Goal: Transaction & Acquisition: Purchase product/service

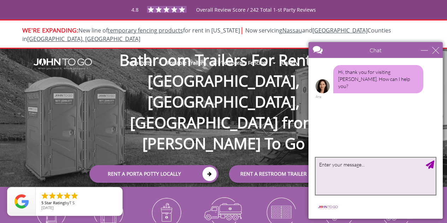
click at [360, 177] on textarea "type your message" at bounding box center [375, 176] width 120 height 37
type textarea "rent a portable toilet"
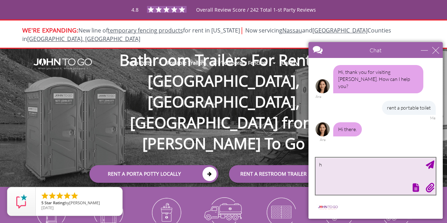
type textarea "hi"
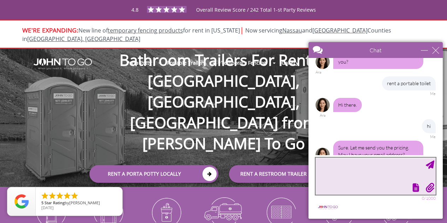
scroll to position [31, 0]
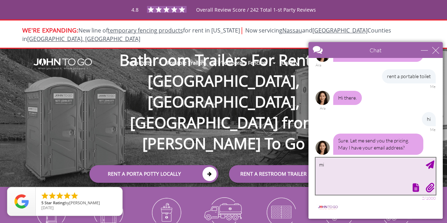
type textarea "m"
type textarea "[EMAIL_ADDRESS][DOMAIN_NAME]"
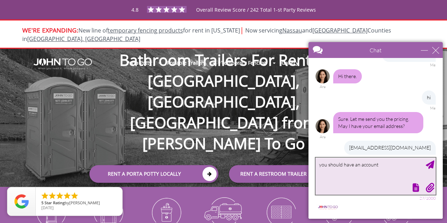
scroll to position [74, 0]
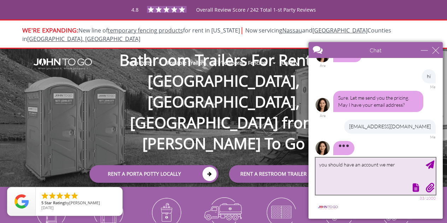
type textarea "you should have an account we me"
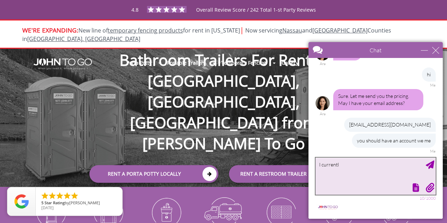
scroll to position [69, 0]
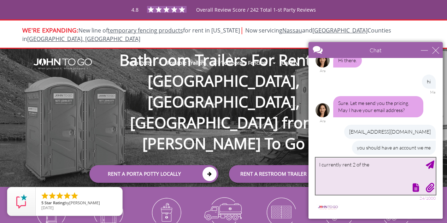
type textarea "I currently rent 2 of them"
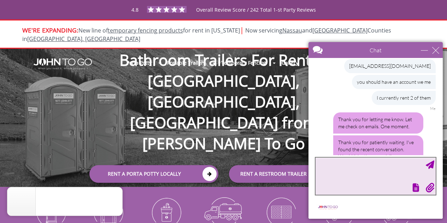
scroll to position [150, 0]
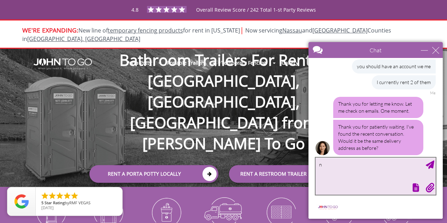
type textarea "no"
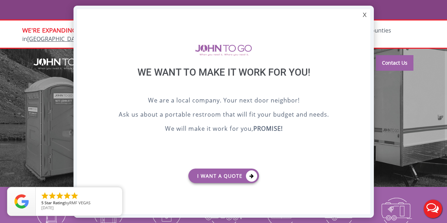
scroll to position [0, 0]
click at [367, 14] on div "X" at bounding box center [364, 15] width 11 height 12
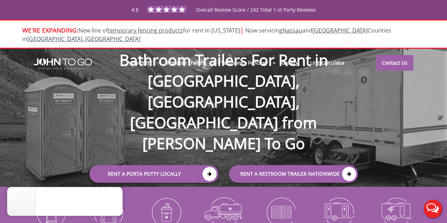
click at [435, 204] on button "Live Chat" at bounding box center [433, 209] width 28 height 28
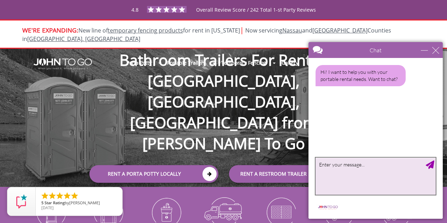
click at [373, 173] on textarea "type your message" at bounding box center [375, 176] width 120 height 37
click at [365, 177] on textarea "type your message" at bounding box center [375, 176] width 120 height 37
type textarea "I was just chatting with someone"
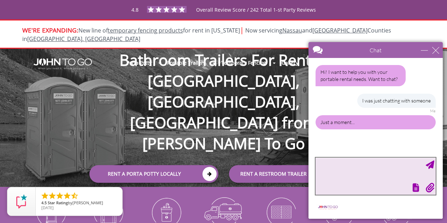
click at [375, 181] on textarea "type your message" at bounding box center [375, 176] width 120 height 37
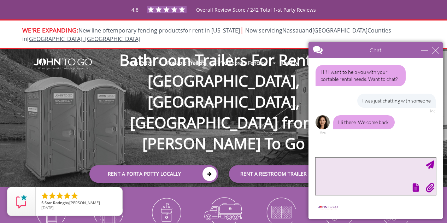
scroll to position [4, 0]
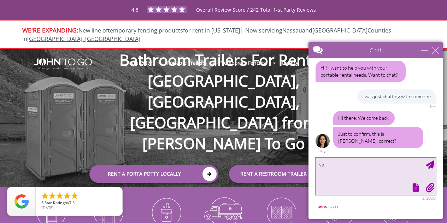
type textarea "yes"
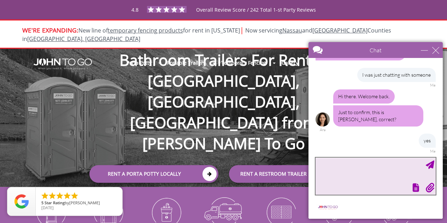
scroll to position [61, 0]
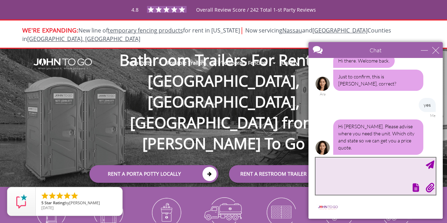
paste textarea "[STREET_ADDRESS]"
type textarea "[STREET_ADDRESS]"
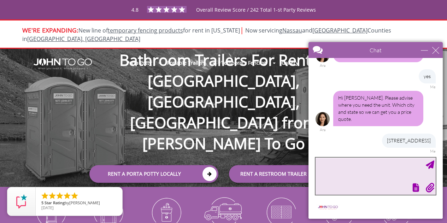
scroll to position [127, 0]
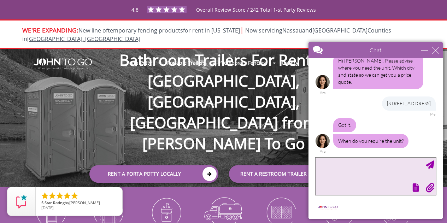
click at [358, 168] on textarea "type your message" at bounding box center [375, 176] width 120 height 37
type textarea "a"
type textarea "[DATE]?"
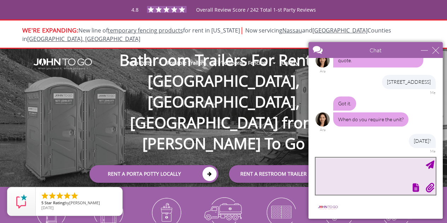
scroll to position [170, 0]
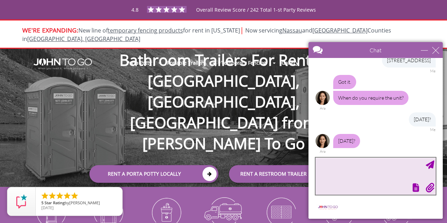
click at [350, 179] on textarea "type your message" at bounding box center [375, 176] width 120 height 37
type textarea "please"
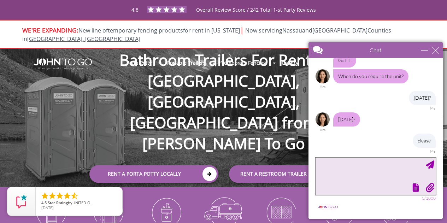
scroll to position [213, 0]
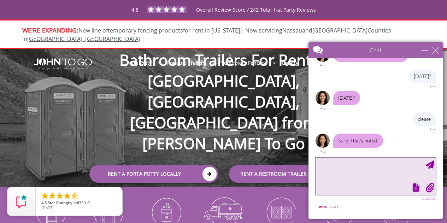
click at [373, 176] on textarea "type your message" at bounding box center [375, 176] width 120 height 37
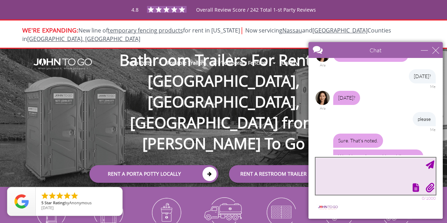
scroll to position [250, 0]
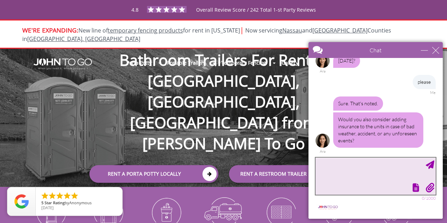
click at [379, 176] on textarea "type your message" at bounding box center [375, 176] width 120 height 37
type textarea "no"
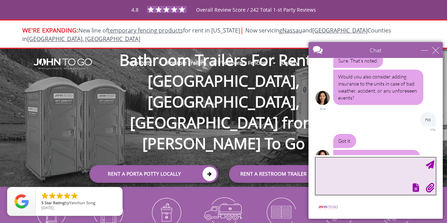
scroll to position [309, 0]
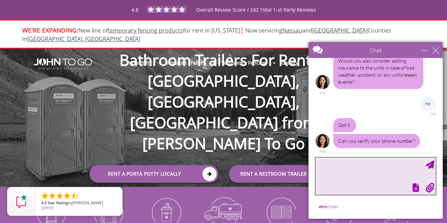
click at [401, 171] on textarea "type your message" at bounding box center [375, 176] width 120 height 37
type textarea "9545544164"
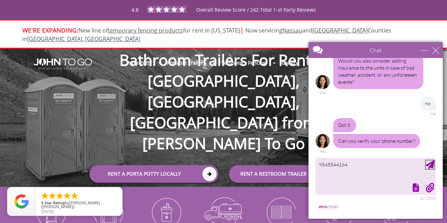
click at [431, 164] on div "Send Message" at bounding box center [430, 164] width 8 height 8
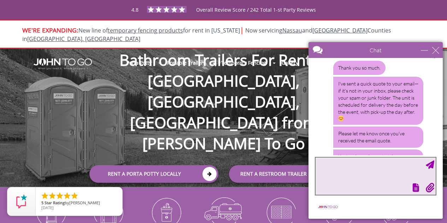
scroll to position [464, 0]
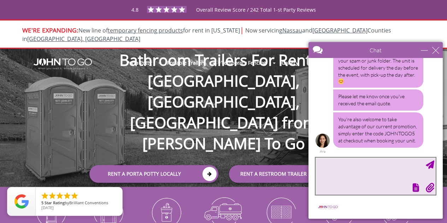
click at [346, 174] on textarea "type your message" at bounding box center [375, 176] width 120 height 37
type textarea "why is it so high?"
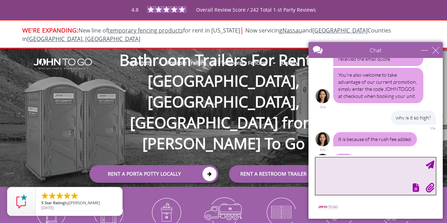
scroll to position [528, 0]
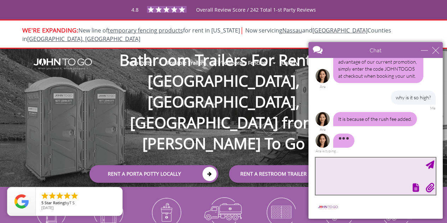
click at [345, 179] on textarea "type your message" at bounding box center [375, 176] width 120 height 37
type textarea "I dont need rush fee"
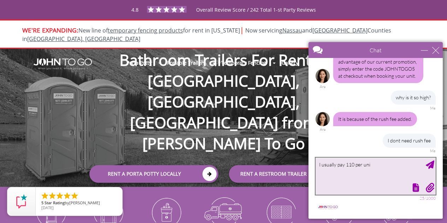
type textarea "I usually pay 110 per unit"
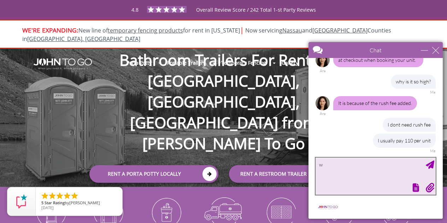
scroll to position [565, 0]
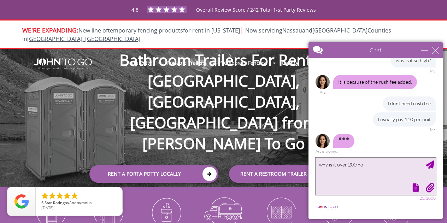
type textarea "why is it over 200 now"
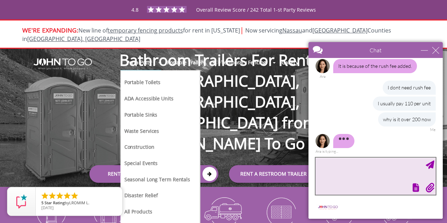
scroll to position [588, 0]
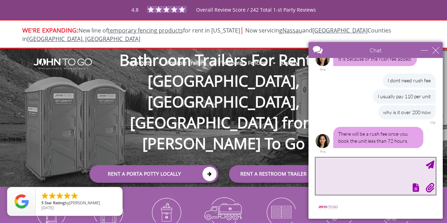
click at [348, 162] on textarea "type your message" at bounding box center [375, 176] width 120 height 37
type textarea "o"
type textarea "no need. move it so there is no rush fee"
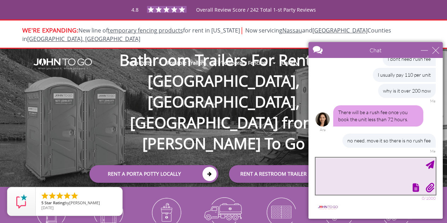
scroll to position [631, 0]
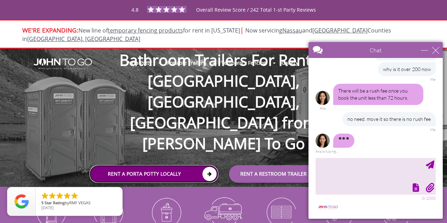
click at [182, 165] on link "Rent a Porta Potty Locally" at bounding box center [153, 174] width 129 height 18
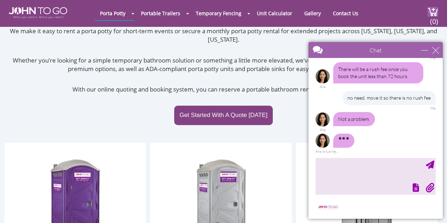
scroll to position [87, 0]
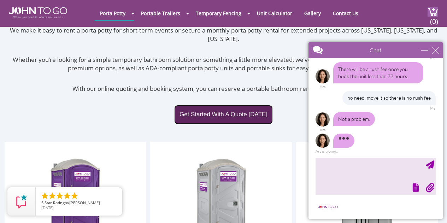
click at [239, 106] on link "Get Started With A Quote Today" at bounding box center [223, 114] width 99 height 19
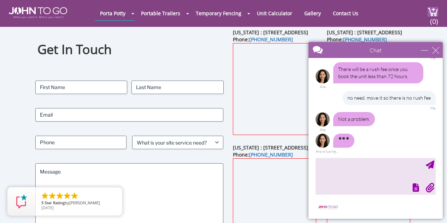
scroll to position [28, 0]
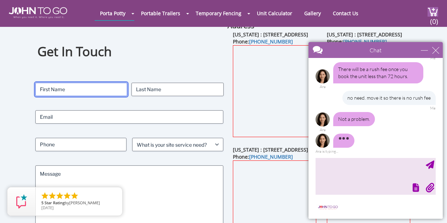
click at [80, 92] on input "First" at bounding box center [81, 89] width 92 height 13
type input "Michal"
type input "Hladky"
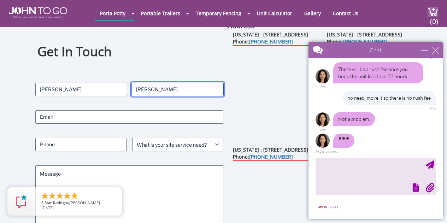
type input "[EMAIL_ADDRESS][DOMAIN_NAME]"
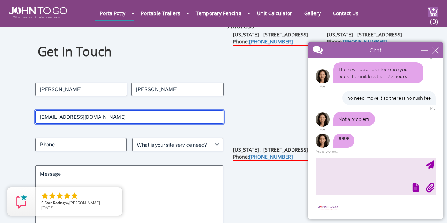
type input "9545544164"
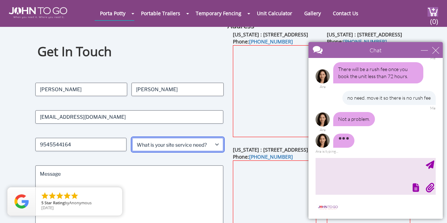
click at [164, 144] on select "What is your site service need? Consumer Construction - Commercial Construction…" at bounding box center [177, 144] width 91 height 13
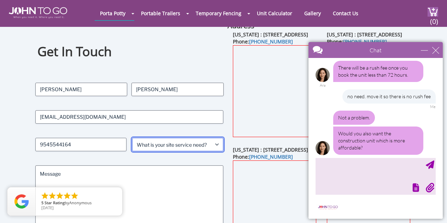
scroll to position [633, 0]
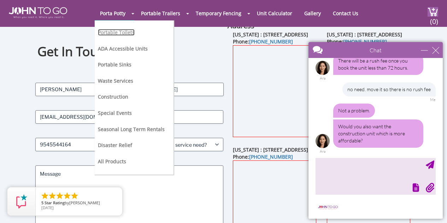
click at [117, 32] on link "Portable Toilets" at bounding box center [116, 32] width 37 height 7
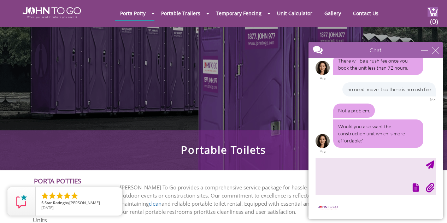
scroll to position [53, 0]
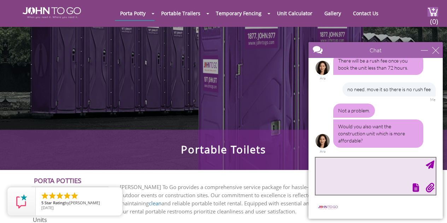
click at [350, 168] on textarea "type your message" at bounding box center [375, 176] width 120 height 37
type textarea "yes"
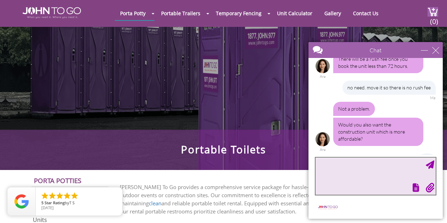
scroll to position [654, 0]
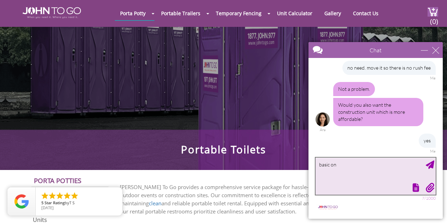
type textarea "basic one"
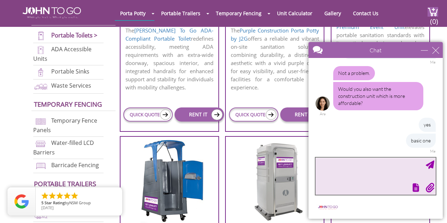
scroll to position [384, 0]
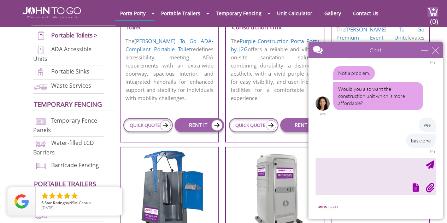
click at [419, 48] on div "Chat" at bounding box center [375, 50] width 134 height 16
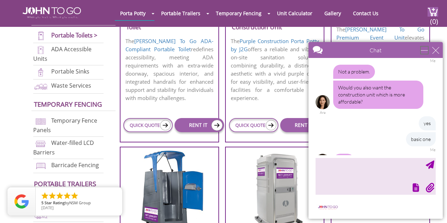
click at [421, 49] on div "minimize" at bounding box center [424, 50] width 7 height 7
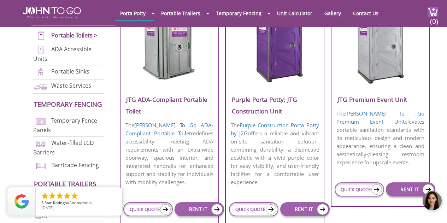
scroll to position [300, 0]
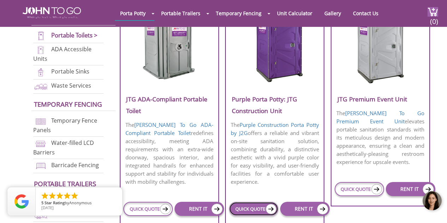
click at [259, 209] on link "QUICK QUOTE" at bounding box center [253, 209] width 49 height 14
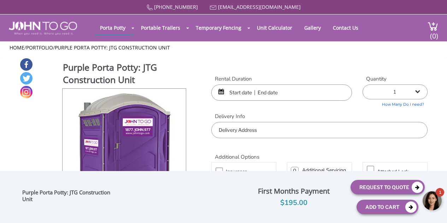
scroll to position [64, 0]
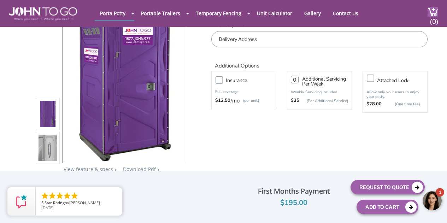
click at [432, 197] on div at bounding box center [432, 200] width 21 height 21
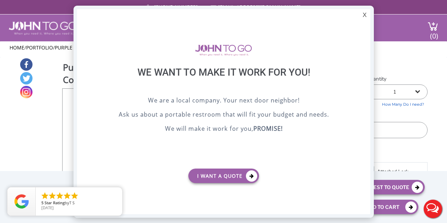
scroll to position [0, 0]
click at [362, 13] on div "X" at bounding box center [364, 15] width 11 height 12
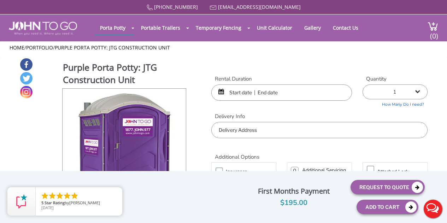
click at [433, 207] on button "Live Chat" at bounding box center [433, 209] width 28 height 28
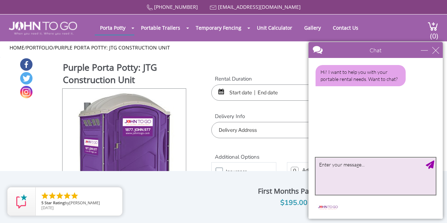
click at [354, 184] on textarea "type your message" at bounding box center [375, 176] width 120 height 37
type textarea "i"
type textarea "I was just chatting with someone"
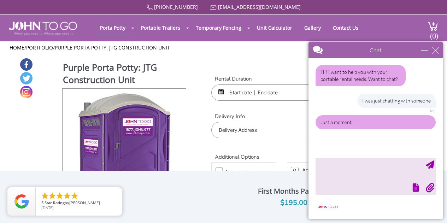
click at [242, 90] on input "text" at bounding box center [281, 92] width 141 height 16
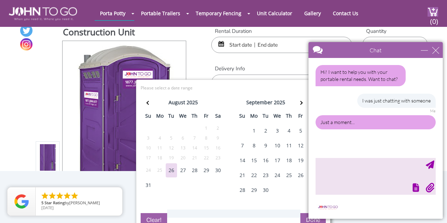
scroll to position [21, 0]
click at [208, 171] on div "29" at bounding box center [206, 170] width 11 height 14
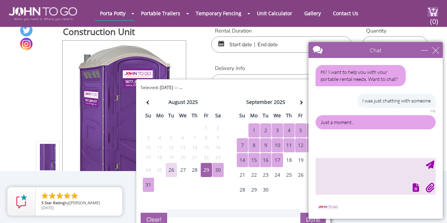
scroll to position [1, 0]
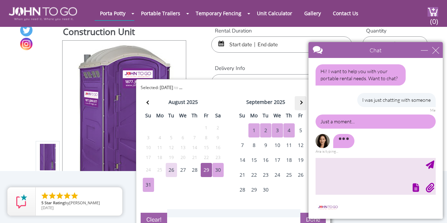
click at [300, 102] on span at bounding box center [300, 102] width 4 height 4
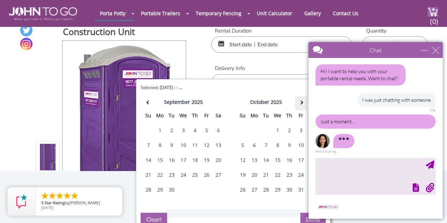
click at [300, 102] on span at bounding box center [301, 102] width 4 height 4
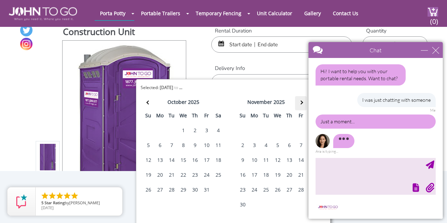
click at [300, 102] on span at bounding box center [301, 102] width 4 height 4
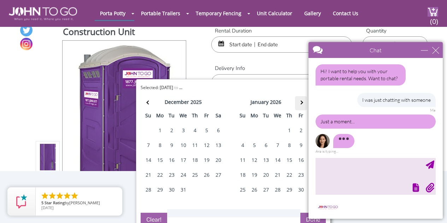
click at [300, 102] on span at bounding box center [301, 102] width 4 height 4
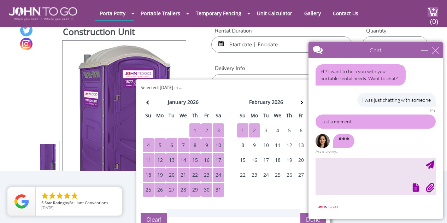
scroll to position [0, 0]
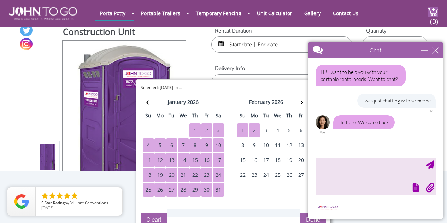
click at [255, 128] on div "2" at bounding box center [254, 130] width 11 height 14
type input "[DATE] to [DATE]"
click at [425, 53] on div "Chat" at bounding box center [375, 50] width 134 height 16
click at [425, 49] on div "minimize" at bounding box center [424, 50] width 7 height 7
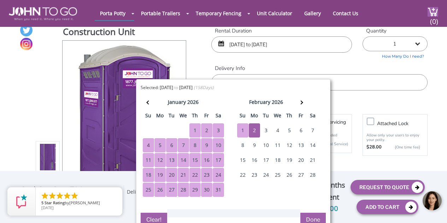
click at [313, 218] on button "Done" at bounding box center [312, 220] width 25 height 14
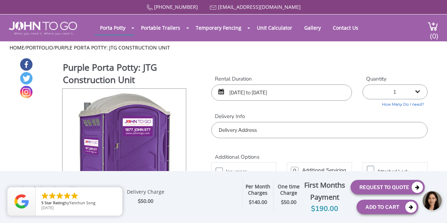
click at [284, 129] on input "text" at bounding box center [319, 130] width 216 height 16
paste input "[STREET_ADDRESS]"
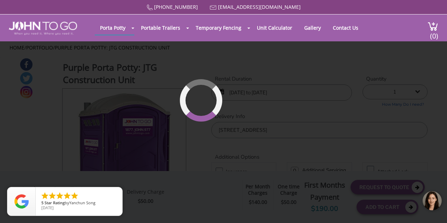
type input "[STREET_ADDRESS]"
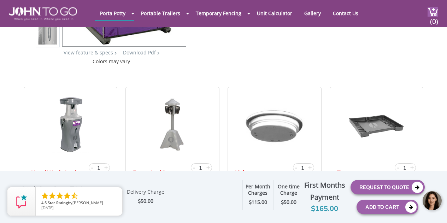
scroll to position [173, 0]
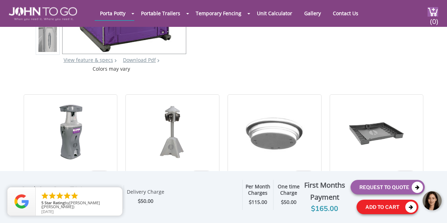
click at [380, 202] on button "Add To Cart" at bounding box center [387, 207] width 62 height 14
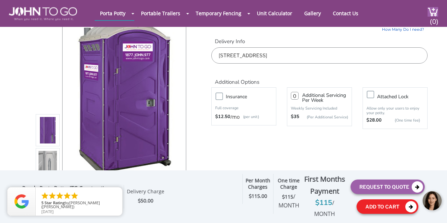
scroll to position [0, 0]
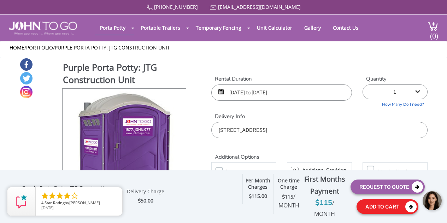
click at [384, 202] on button "Add To Cart" at bounding box center [387, 206] width 62 height 14
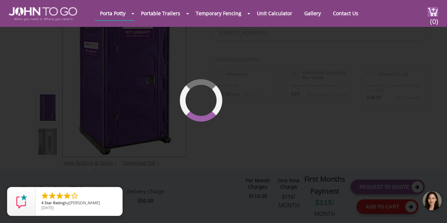
scroll to position [75, 0]
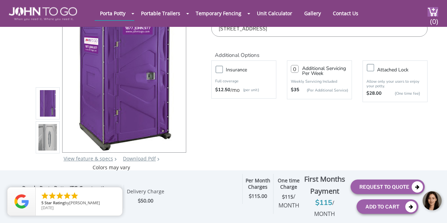
click at [426, 197] on div at bounding box center [432, 200] width 21 height 21
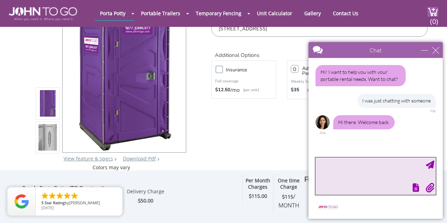
click at [364, 172] on textarea "type your message" at bounding box center [375, 176] width 120 height 37
type textarea "yes"
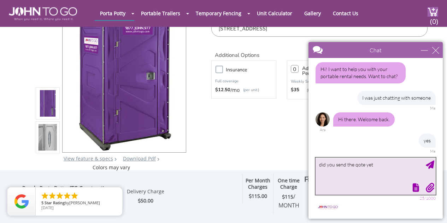
type textarea "did you send the qote yet?"
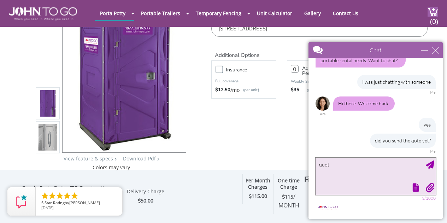
type textarea "quote"
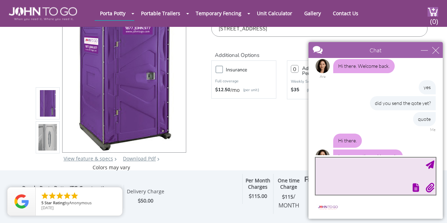
scroll to position [72, 0]
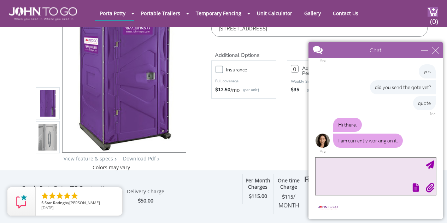
click at [369, 173] on textarea "type your message" at bounding box center [375, 176] width 120 height 37
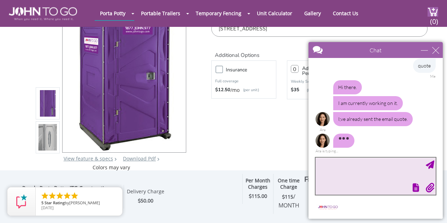
scroll to position [111, 0]
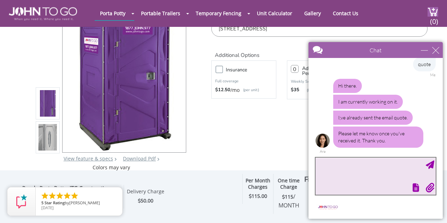
click at [347, 167] on textarea "type your message" at bounding box center [375, 176] width 120 height 37
type textarea "it should cost 115 a month"
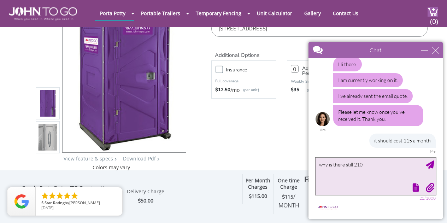
type textarea "why is there still 210?"
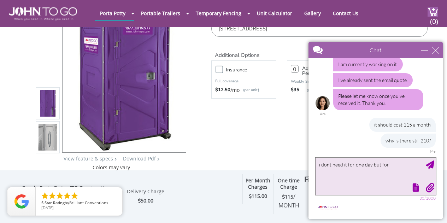
scroll to position [148, 0]
type textarea "i dont need it for one day but for 10 months at least"
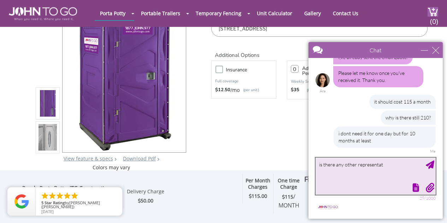
scroll to position [192, 0]
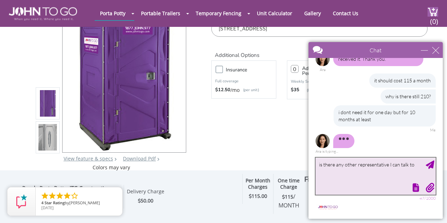
type textarea "is there any other representative I can talk to?"
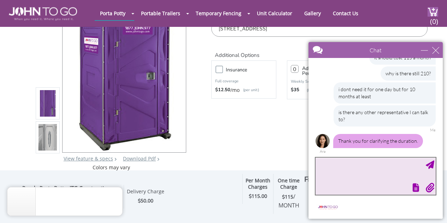
scroll to position [237, 0]
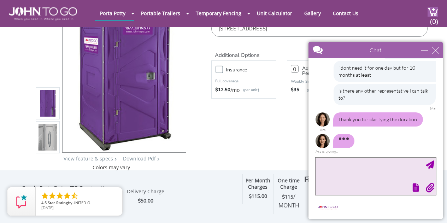
click at [355, 173] on textarea "type your message" at bounding box center [375, 176] width 120 height 37
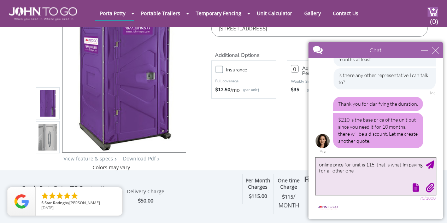
type textarea "online price for unit is 115. that is what Im paying for all other ones"
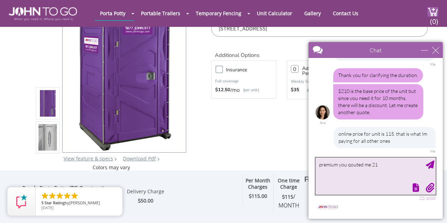
type textarea "premium you qouted me 210"
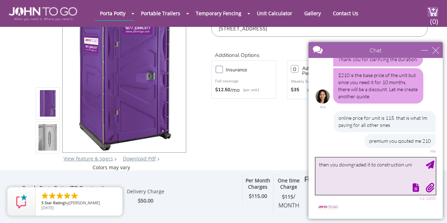
type textarea "then you downgraded it to construction unit"
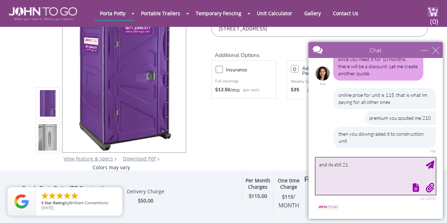
type textarea "and its still 210"
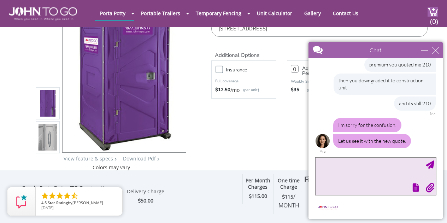
scroll to position [395, 0]
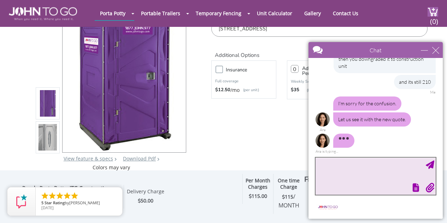
click at [336, 166] on textarea "type your message" at bounding box center [375, 176] width 120 height 37
type textarea "ok lets proceed with this one"
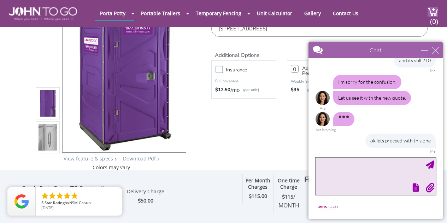
scroll to position [431, 0]
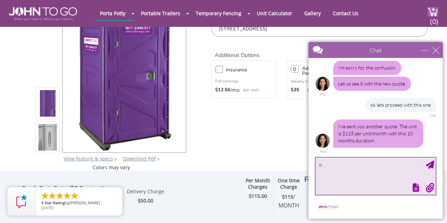
type textarea "ok"
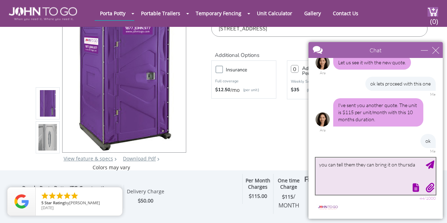
type textarea "you can tell them they can bring it [DATE]"
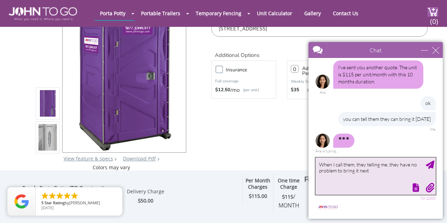
scroll to position [475, 0]
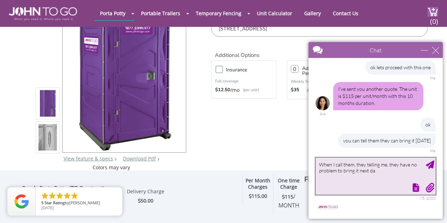
type textarea "When I call them, they telling me, they have no problem to bring it next day"
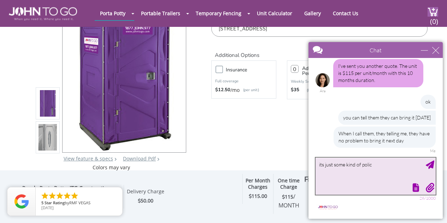
type textarea "its just some kind of policy"
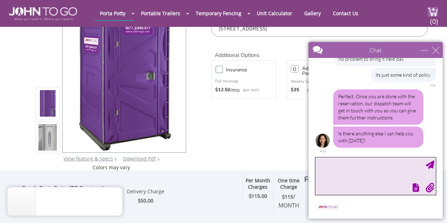
scroll to position [579, 0]
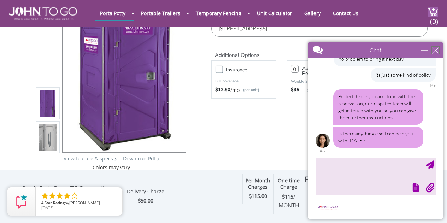
click at [435, 51] on div "close" at bounding box center [435, 50] width 7 height 7
type input "Continue Chat"
type input "End Chat"
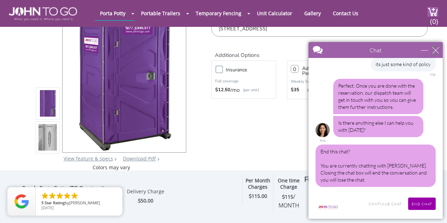
click at [435, 50] on div "close" at bounding box center [435, 50] width 7 height 7
